Goal: Transaction & Acquisition: Book appointment/travel/reservation

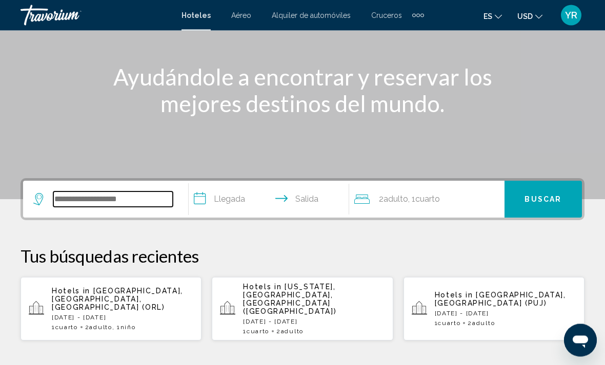
click at [151, 197] on input "Search widget" at bounding box center [112, 199] width 119 height 15
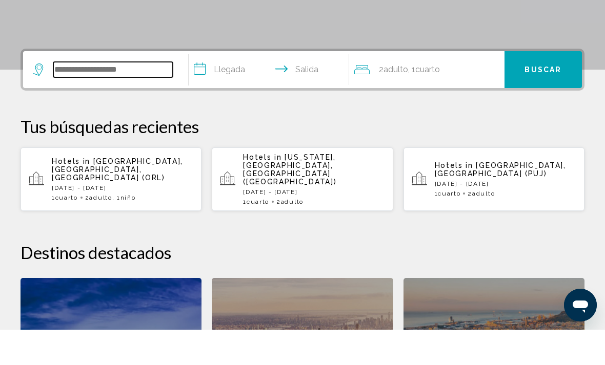
scroll to position [218, 0]
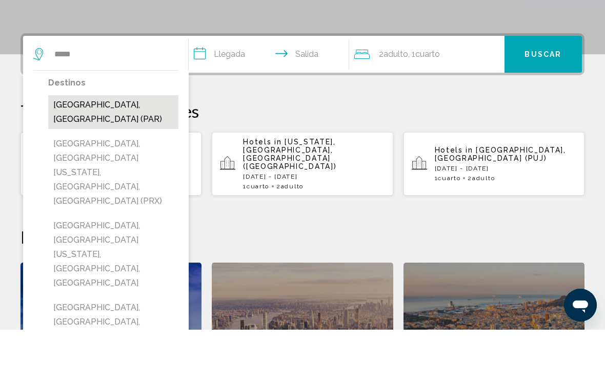
click at [122, 131] on button "[GEOGRAPHIC_DATA], [GEOGRAPHIC_DATA] (PAR)" at bounding box center [113, 148] width 130 height 34
type input "**********"
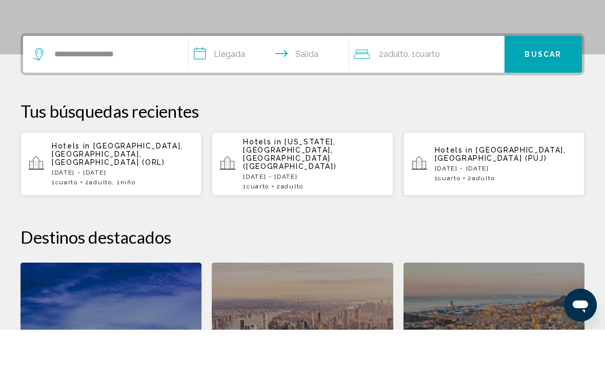
click at [206, 71] on input "**********" at bounding box center [271, 91] width 164 height 40
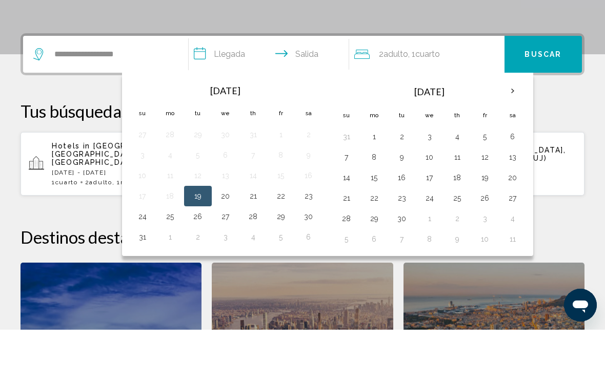
scroll to position [253, 0]
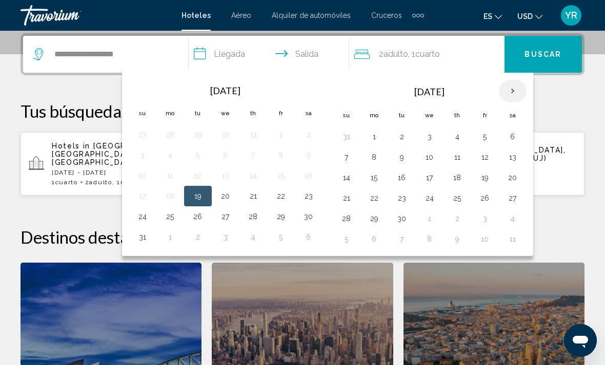
click at [508, 95] on th "Next month" at bounding box center [513, 91] width 28 height 23
click at [512, 94] on th "Next month" at bounding box center [513, 91] width 28 height 23
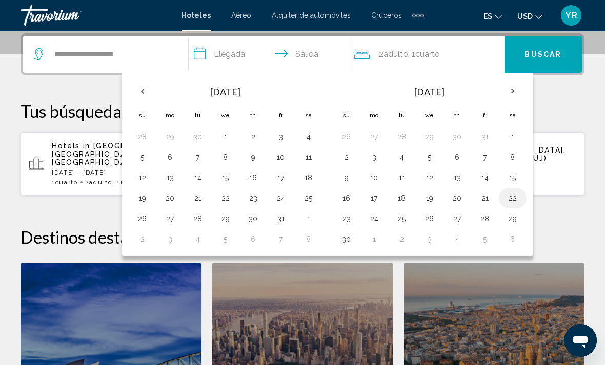
click at [517, 200] on button "22" at bounding box center [512, 198] width 16 height 14
click at [344, 245] on button "30" at bounding box center [346, 239] width 16 height 14
type input "**********"
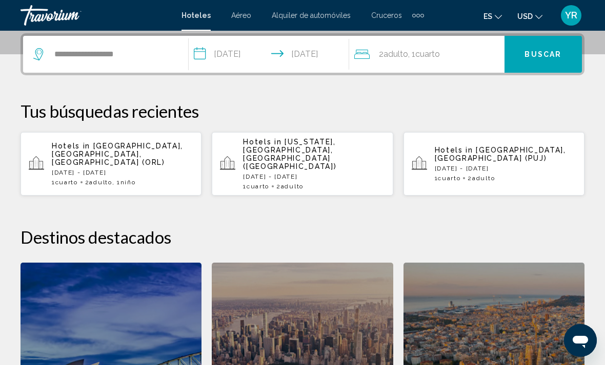
click at [538, 61] on button "Buscar" at bounding box center [542, 54] width 77 height 37
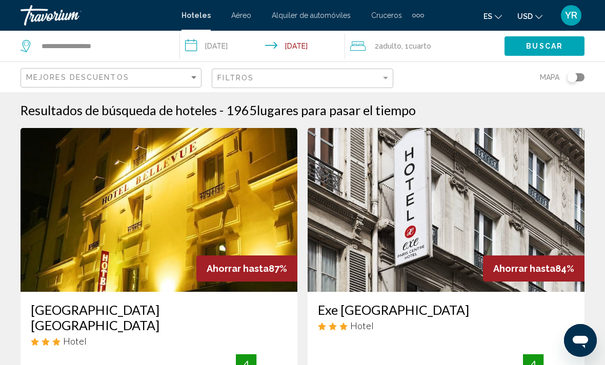
click at [432, 46] on div "2 Adulto Adulto , 1 Cuarto habitaciones" at bounding box center [427, 46] width 154 height 14
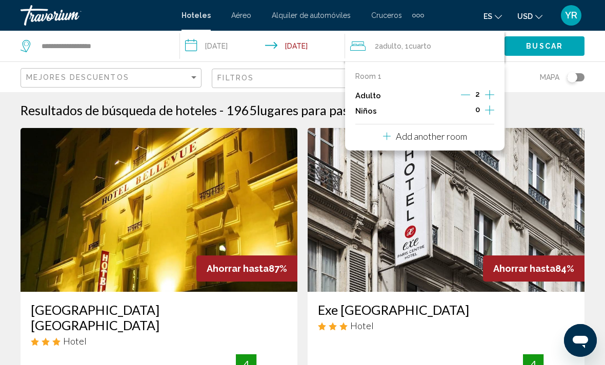
click at [491, 112] on icon "Increment children" at bounding box center [489, 110] width 9 height 12
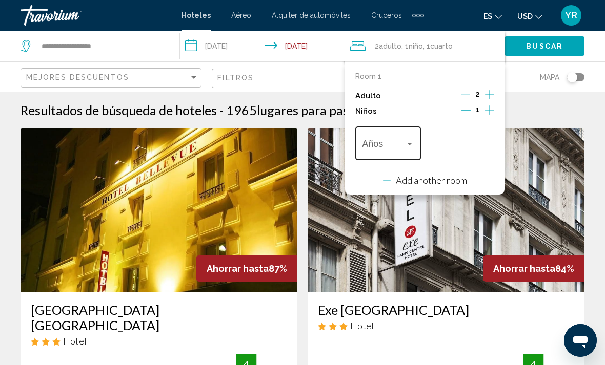
click at [413, 140] on div "Travelers: 2 adults, 1 child" at bounding box center [409, 144] width 9 height 8
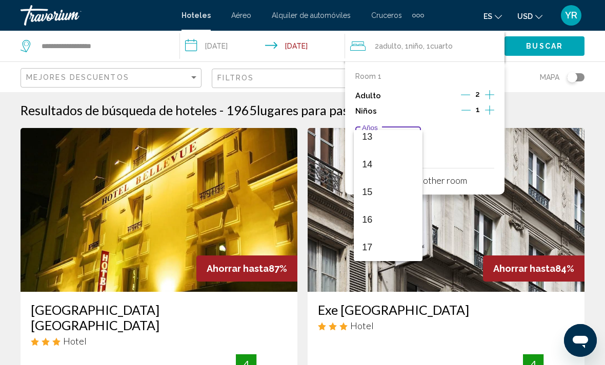
scroll to position [367, 0]
click at [382, 253] on span "17" at bounding box center [388, 248] width 52 height 28
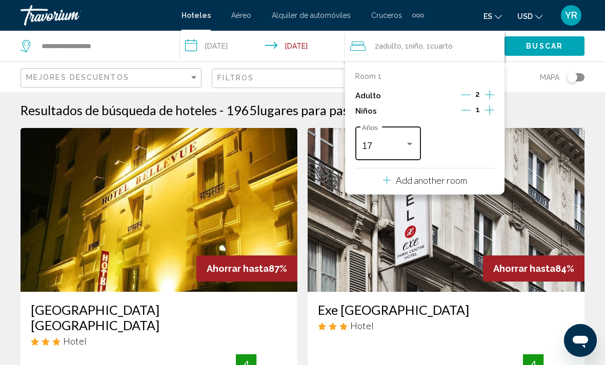
click at [412, 140] on div "Travelers: 2 adults, 1 child" at bounding box center [409, 144] width 9 height 8
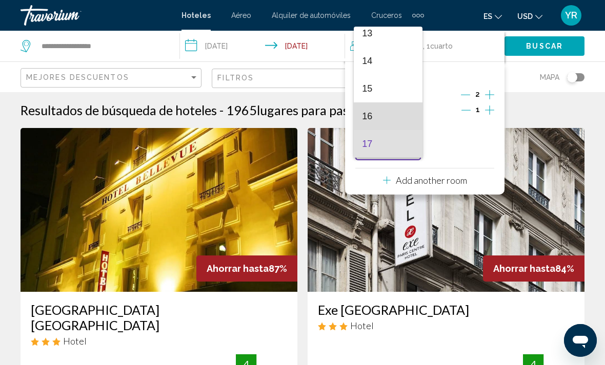
click at [394, 120] on span "16" at bounding box center [388, 116] width 52 height 28
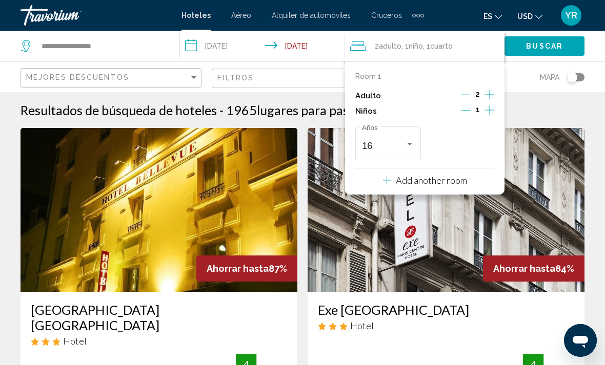
click at [487, 97] on icon "Increment adults" at bounding box center [489, 95] width 9 height 12
click at [556, 48] on span "Buscar" at bounding box center [544, 47] width 37 height 8
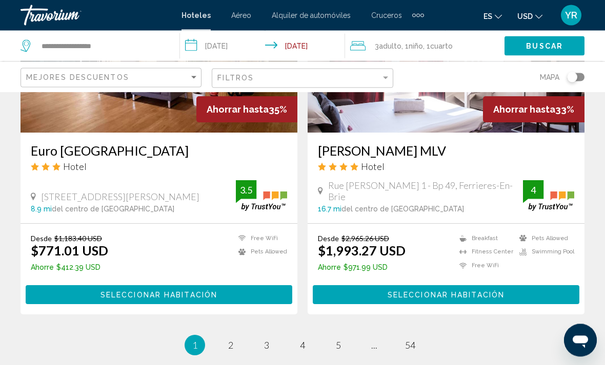
scroll to position [2105, 0]
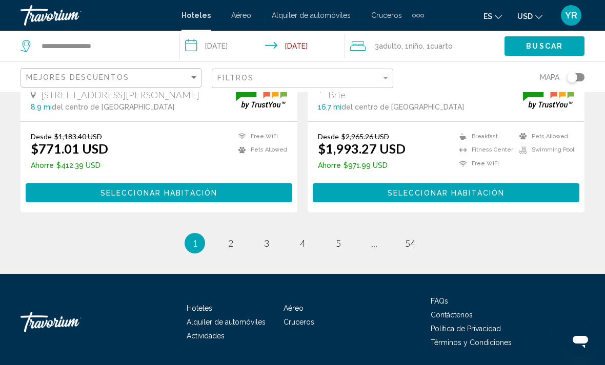
click at [222, 252] on ul "1 / 54 You're on page 1 page 2 page 3 page 4 page 5 page ... page 54" at bounding box center [302, 243] width 564 height 20
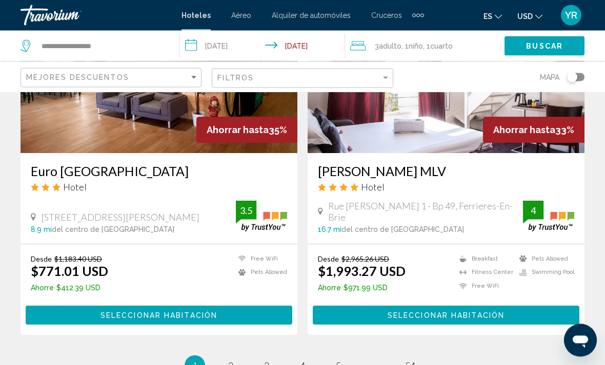
scroll to position [1997, 0]
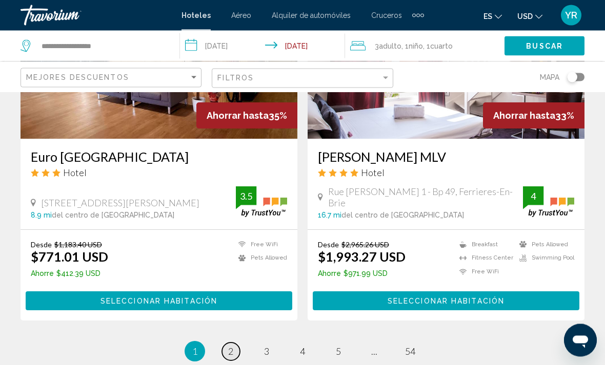
click at [237, 354] on link "page 2" at bounding box center [231, 352] width 18 height 18
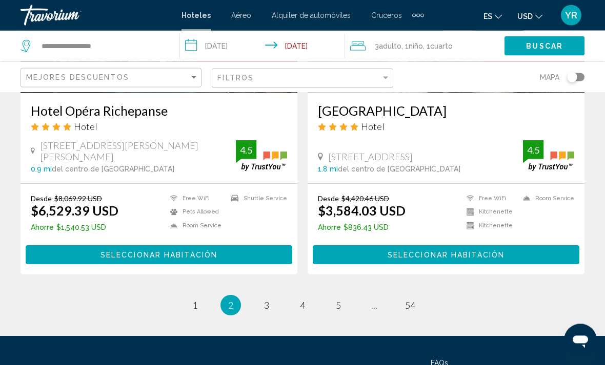
scroll to position [2090, 0]
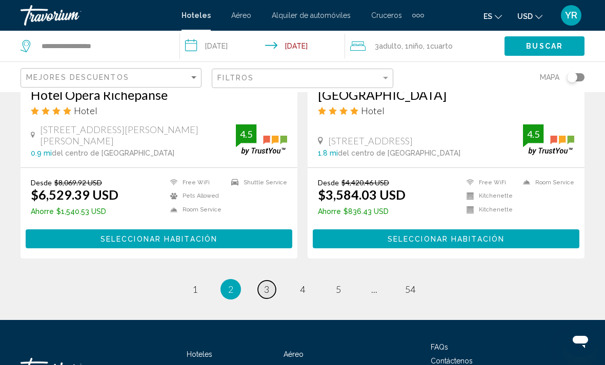
click at [267, 284] on span "3" at bounding box center [266, 289] width 5 height 11
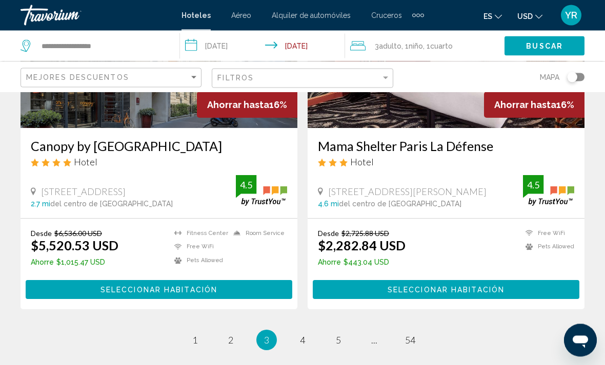
scroll to position [2008, 0]
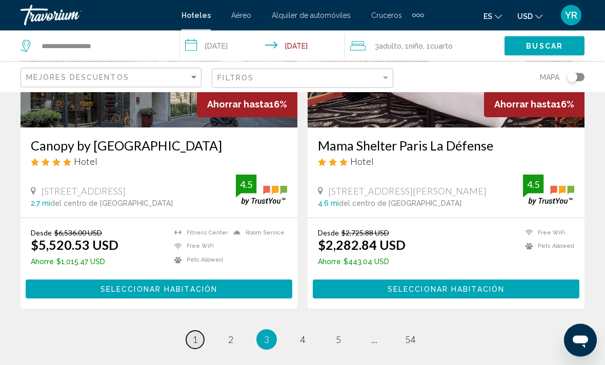
click at [198, 331] on link "page 1" at bounding box center [195, 340] width 18 height 18
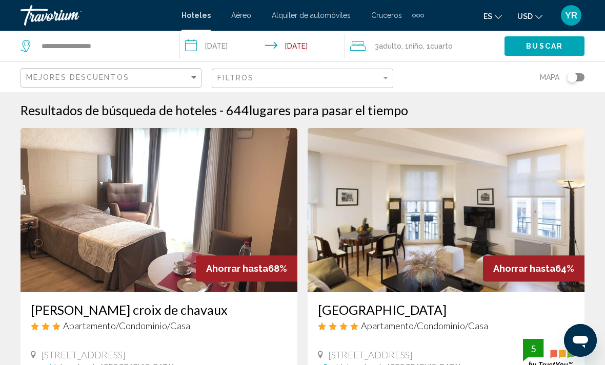
click at [462, 50] on div "3 Adulto Adulto , 1 Niño Niños , 1 Cuarto habitaciones" at bounding box center [427, 46] width 154 height 14
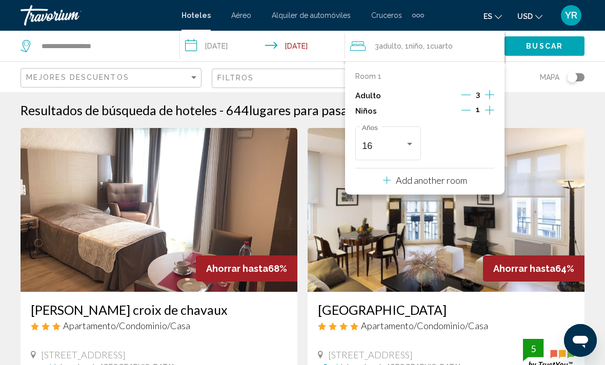
click at [461, 97] on icon "Decrement adults" at bounding box center [465, 94] width 9 height 9
click at [463, 113] on button "Decrement children" at bounding box center [465, 111] width 9 height 12
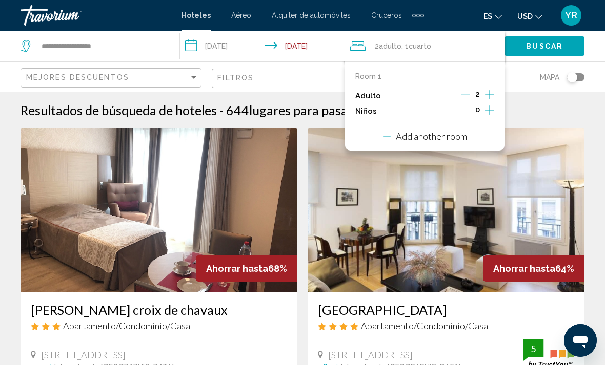
click at [442, 136] on p "Add another room" at bounding box center [431, 136] width 71 height 11
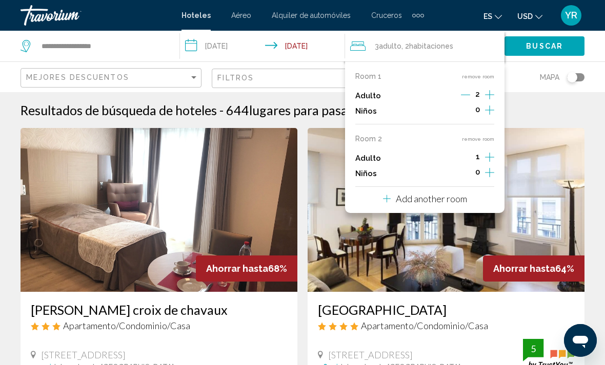
click at [491, 116] on icon "Increment children" at bounding box center [489, 110] width 9 height 12
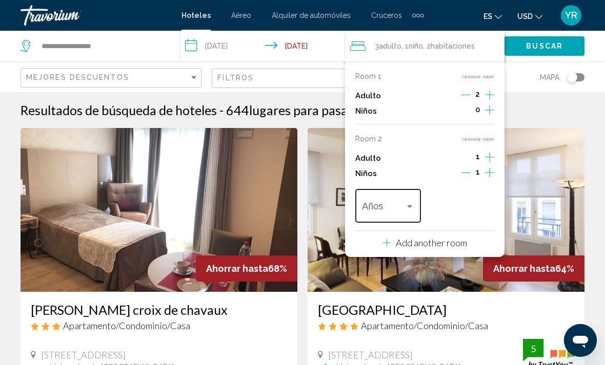
click at [404, 203] on span "Travelers: 3 adults, 1 child" at bounding box center [383, 208] width 43 height 10
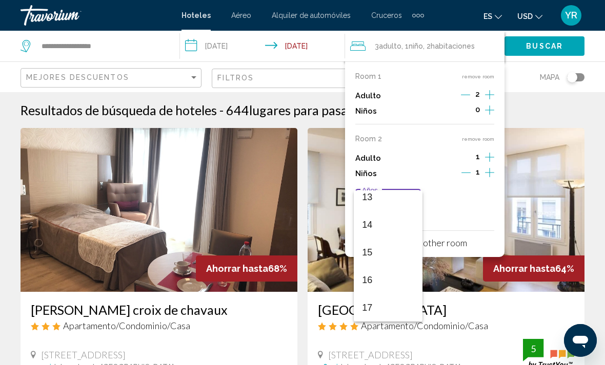
scroll to position [367, 0]
click at [384, 281] on span "16" at bounding box center [388, 280] width 52 height 28
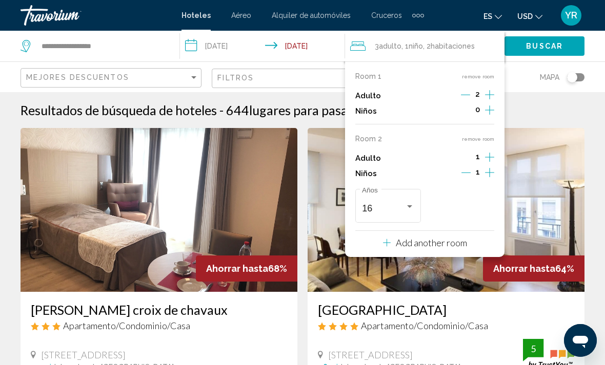
click at [558, 46] on span "Buscar" at bounding box center [544, 47] width 37 height 8
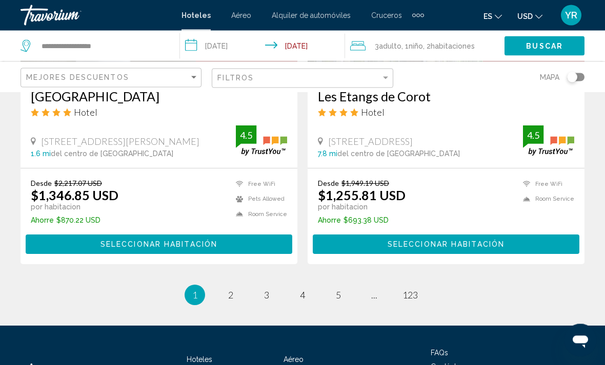
scroll to position [2112, 0]
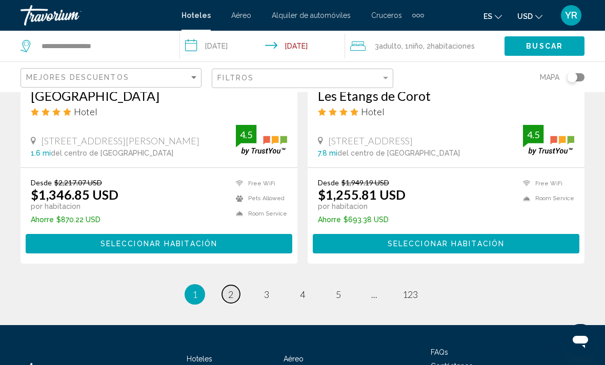
click at [235, 285] on link "page 2" at bounding box center [231, 294] width 18 height 18
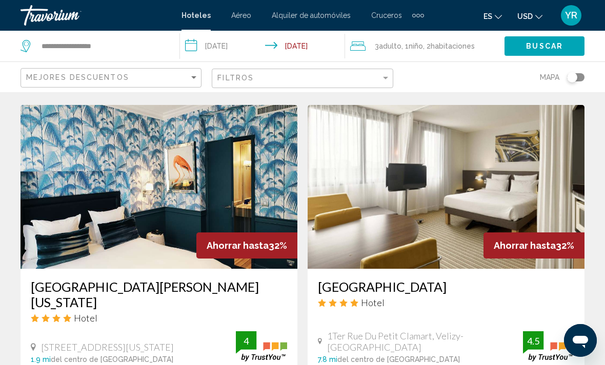
scroll to position [392, 0]
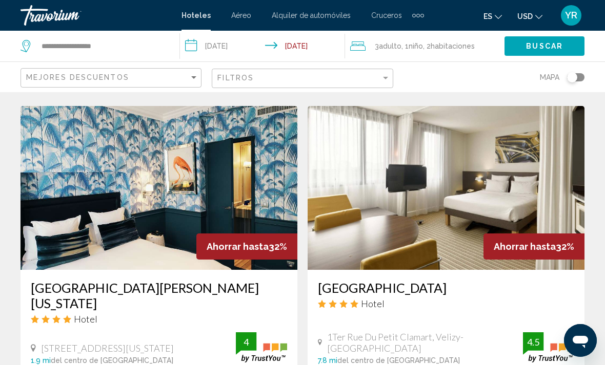
click at [531, 209] on img "Main content" at bounding box center [445, 188] width 277 height 164
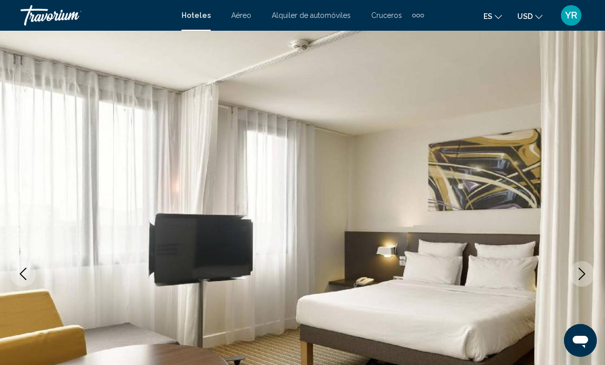
click at [584, 269] on icon "Next image" at bounding box center [581, 274] width 12 height 12
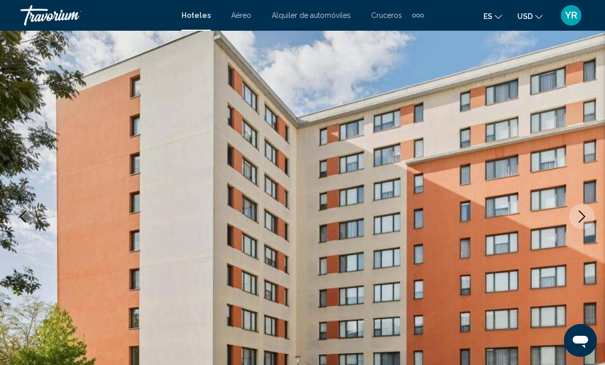
scroll to position [58, 0]
click at [582, 227] on button "Next image" at bounding box center [582, 216] width 26 height 26
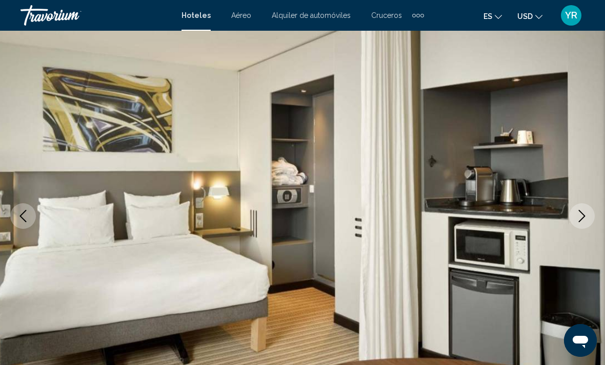
click at [575, 230] on img "Main content" at bounding box center [302, 216] width 605 height 487
click at [583, 218] on icon "Next image" at bounding box center [581, 216] width 12 height 12
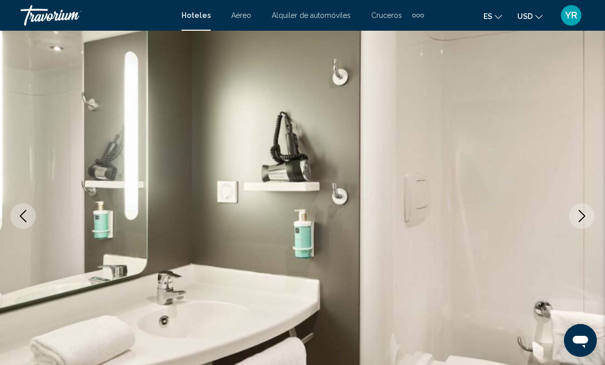
click at [584, 218] on icon "Next image" at bounding box center [581, 216] width 12 height 12
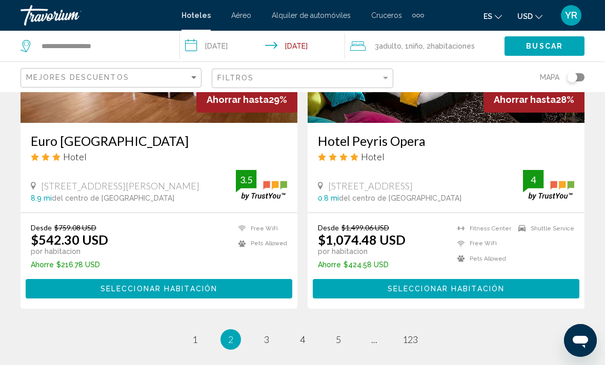
scroll to position [2036, 0]
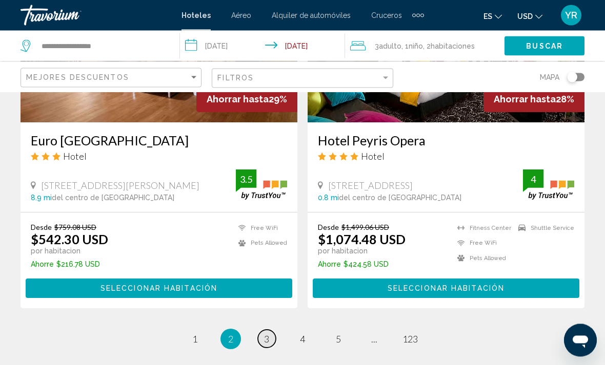
click at [265, 334] on span "3" at bounding box center [266, 339] width 5 height 11
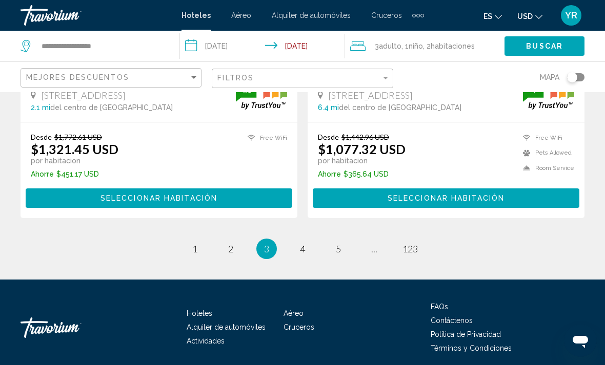
scroll to position [2133, 0]
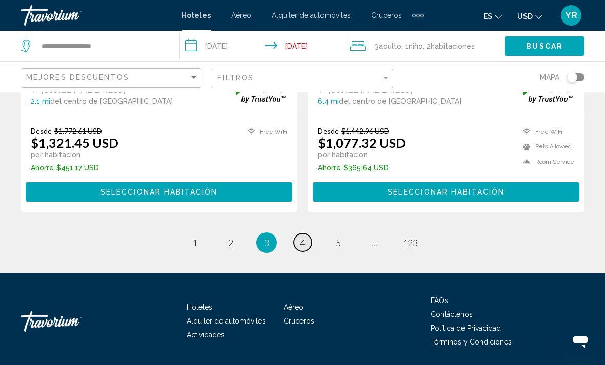
click at [303, 244] on span "4" at bounding box center [302, 242] width 5 height 11
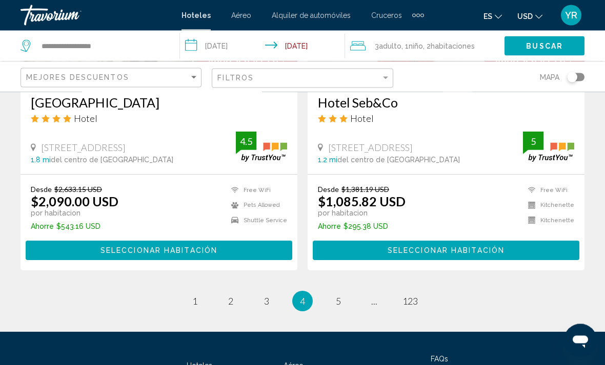
scroll to position [2117, 0]
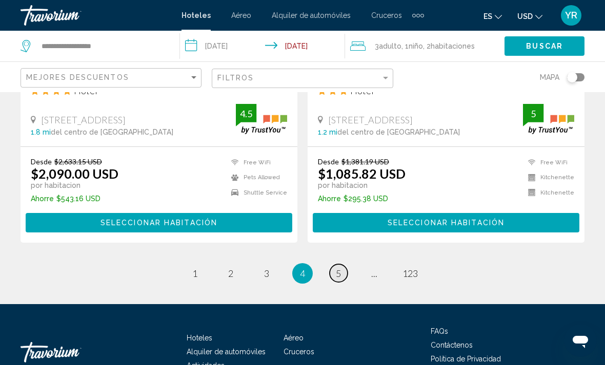
click at [333, 264] on link "page 5" at bounding box center [338, 273] width 18 height 18
